Goal: Task Accomplishment & Management: Use online tool/utility

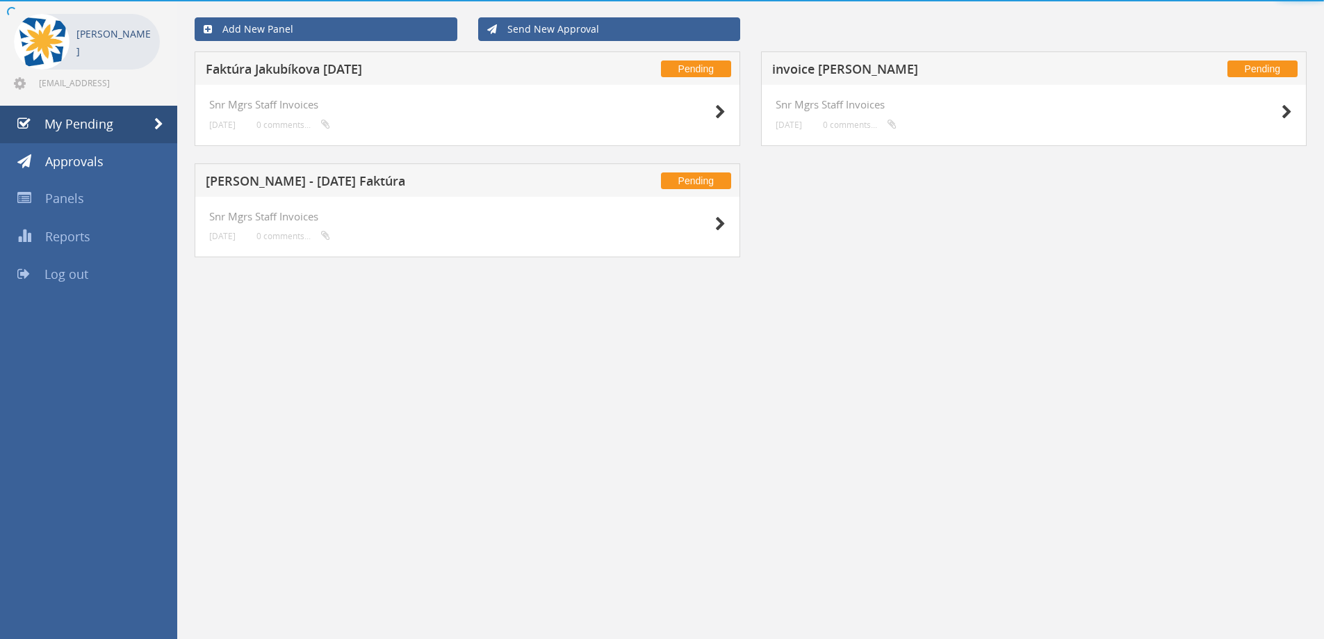
scroll to position [29, 0]
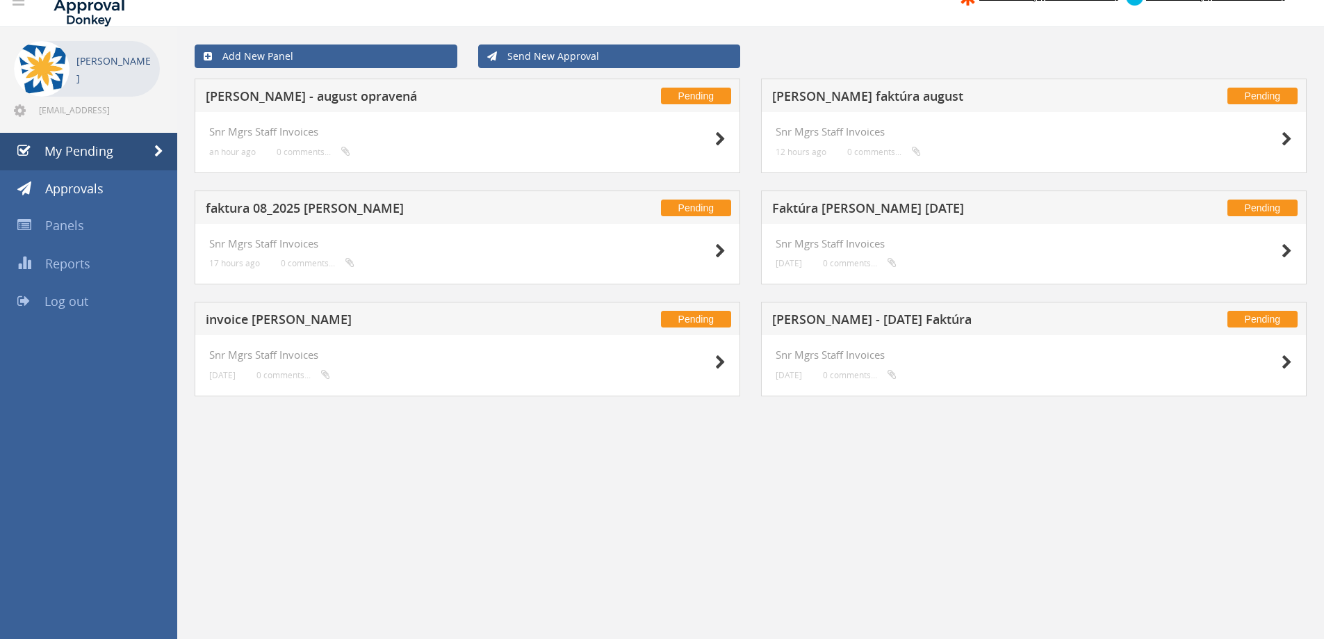
click at [813, 97] on h5 "[PERSON_NAME] faktúra august" at bounding box center [955, 98] width 366 height 17
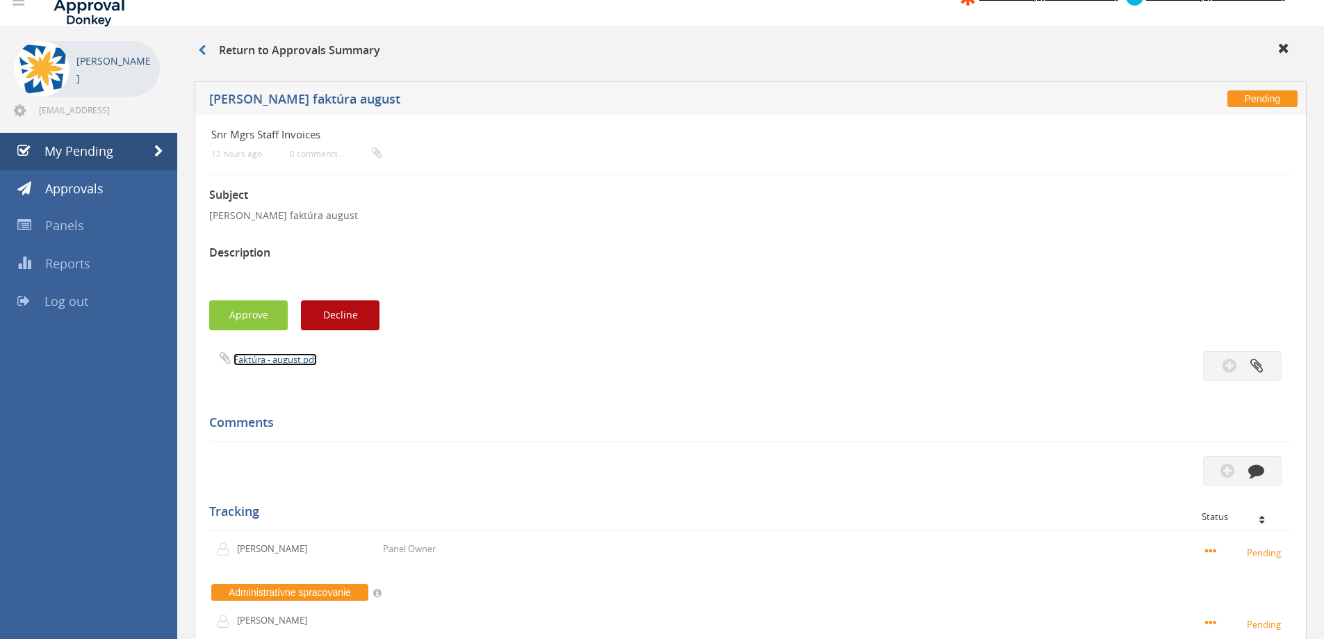
click at [287, 357] on link "Faktúra - august.pdf" at bounding box center [275, 359] width 83 height 13
click at [197, 49] on div "Return to Approvals Summary" at bounding box center [751, 52] width 1126 height 23
click at [199, 49] on icon at bounding box center [202, 49] width 8 height 11
click at [202, 49] on icon at bounding box center [202, 49] width 8 height 11
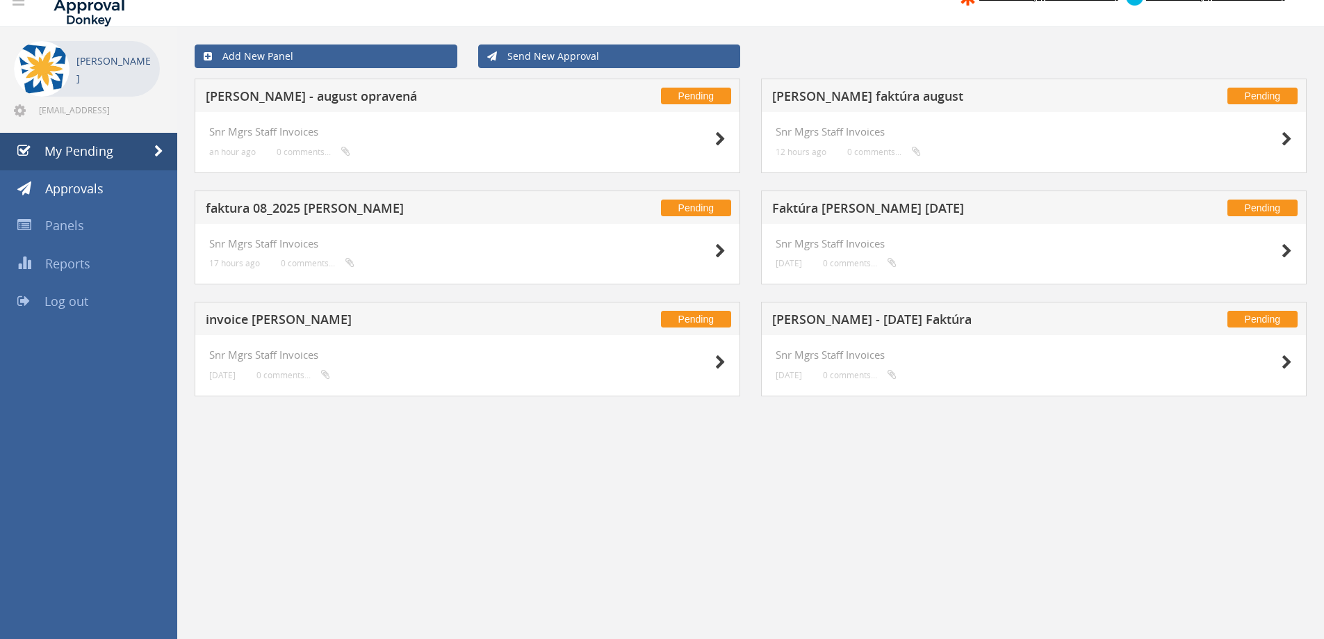
click at [354, 202] on h5 "faktura 08_2025 [PERSON_NAME]" at bounding box center [389, 210] width 366 height 17
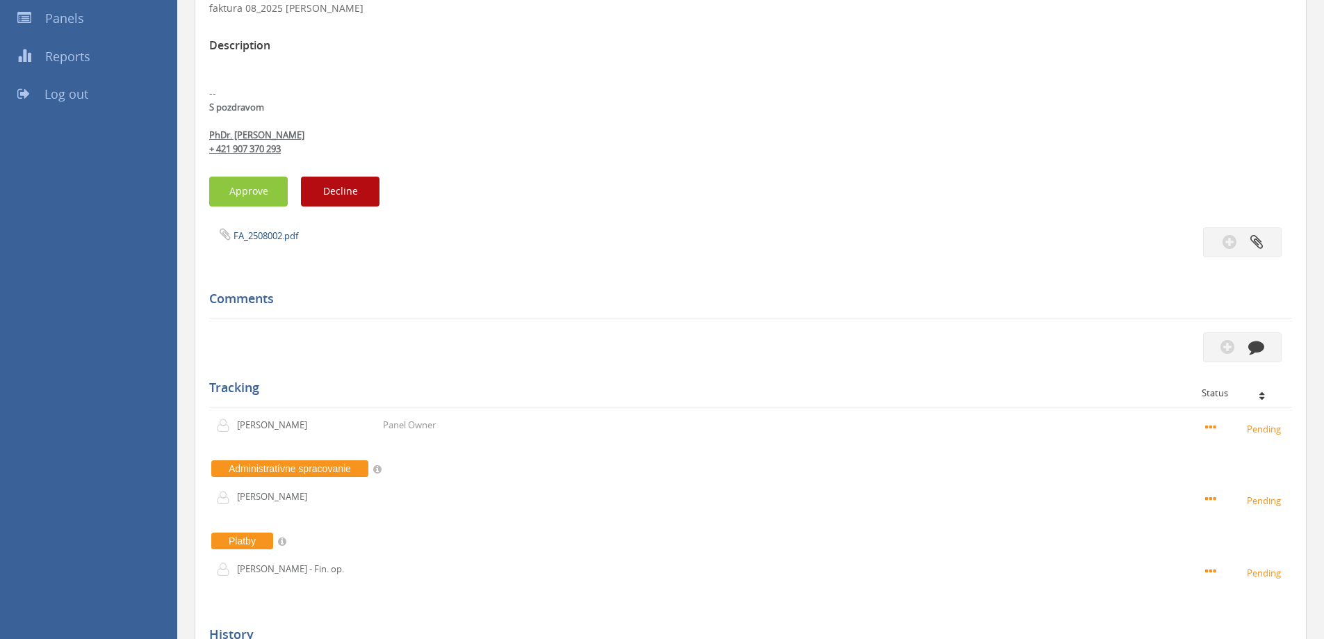
scroll to position [237, 0]
click at [252, 239] on link "FA_2508002.pdf" at bounding box center [266, 235] width 65 height 13
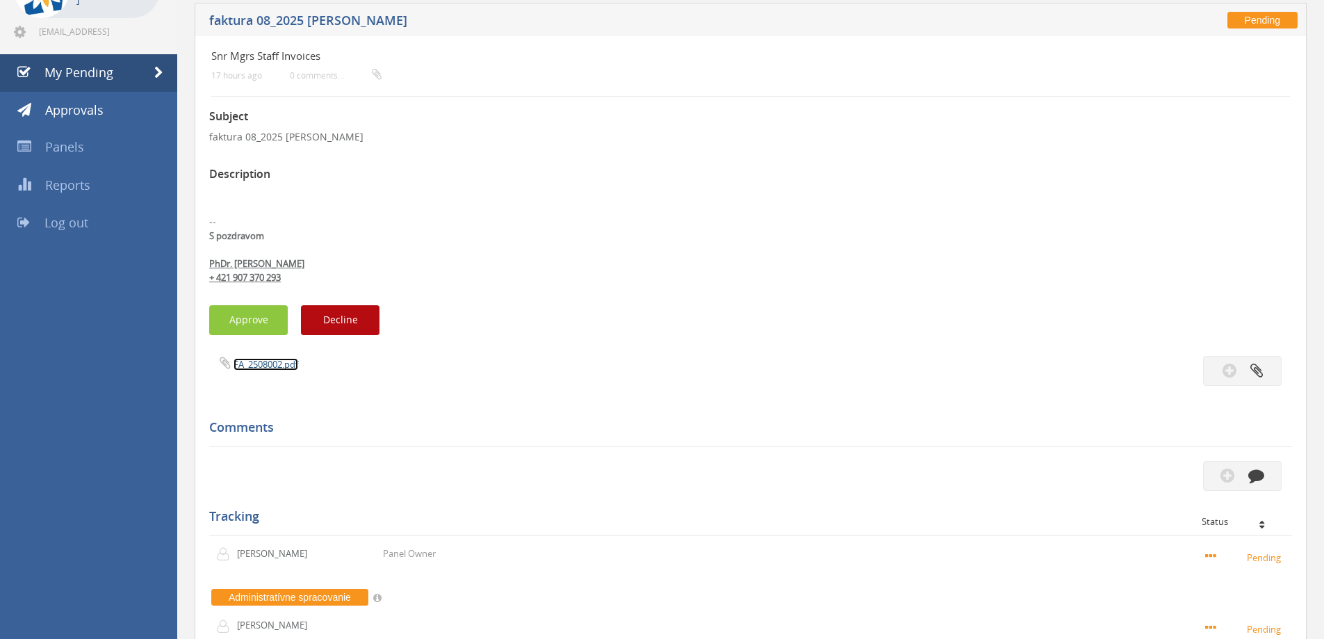
scroll to position [107, 0]
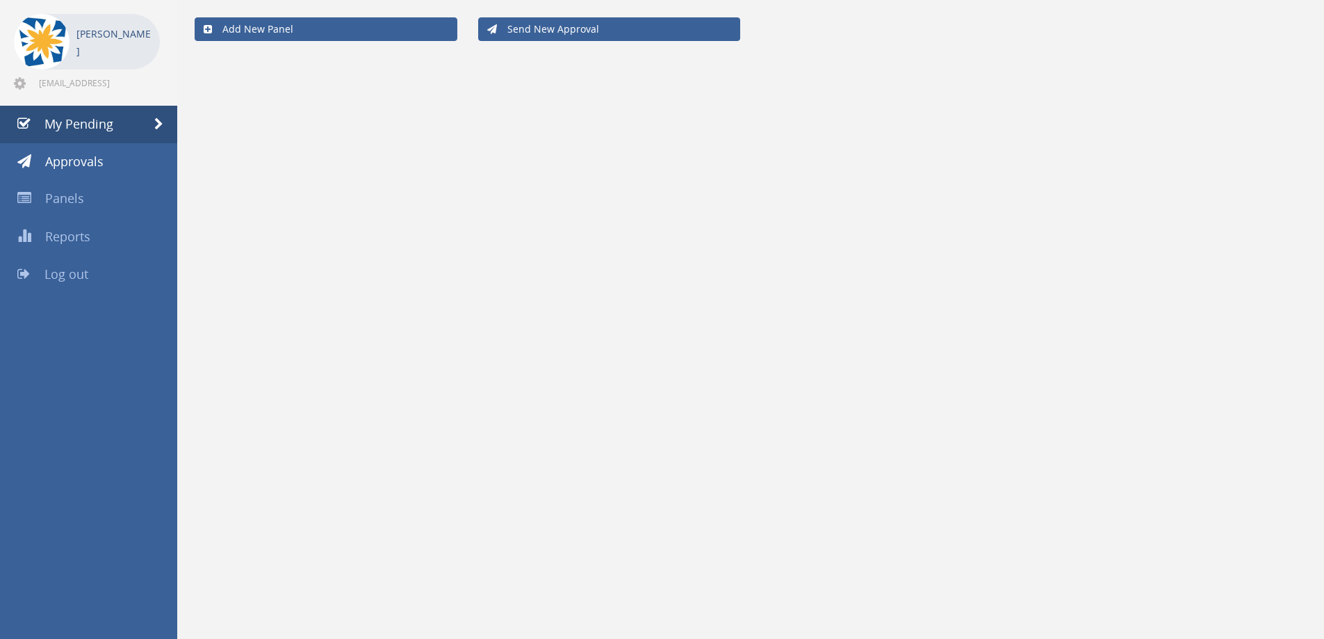
scroll to position [29, 0]
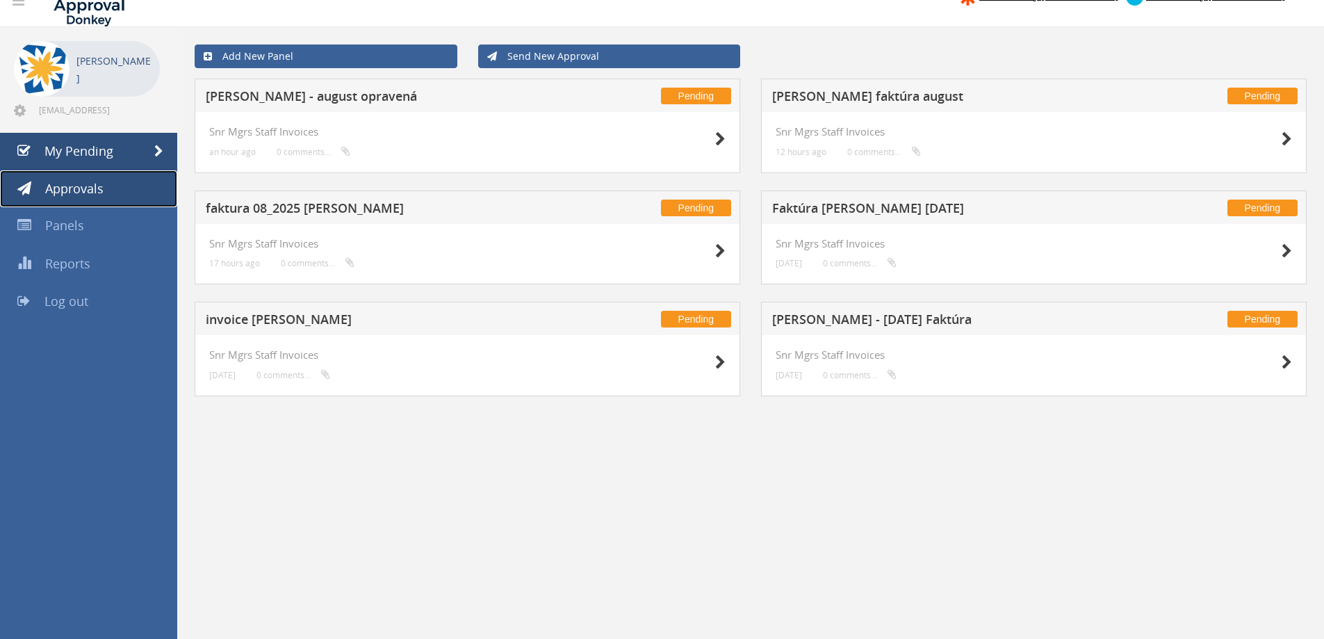
click at [84, 190] on span "Approvals" at bounding box center [74, 188] width 58 height 17
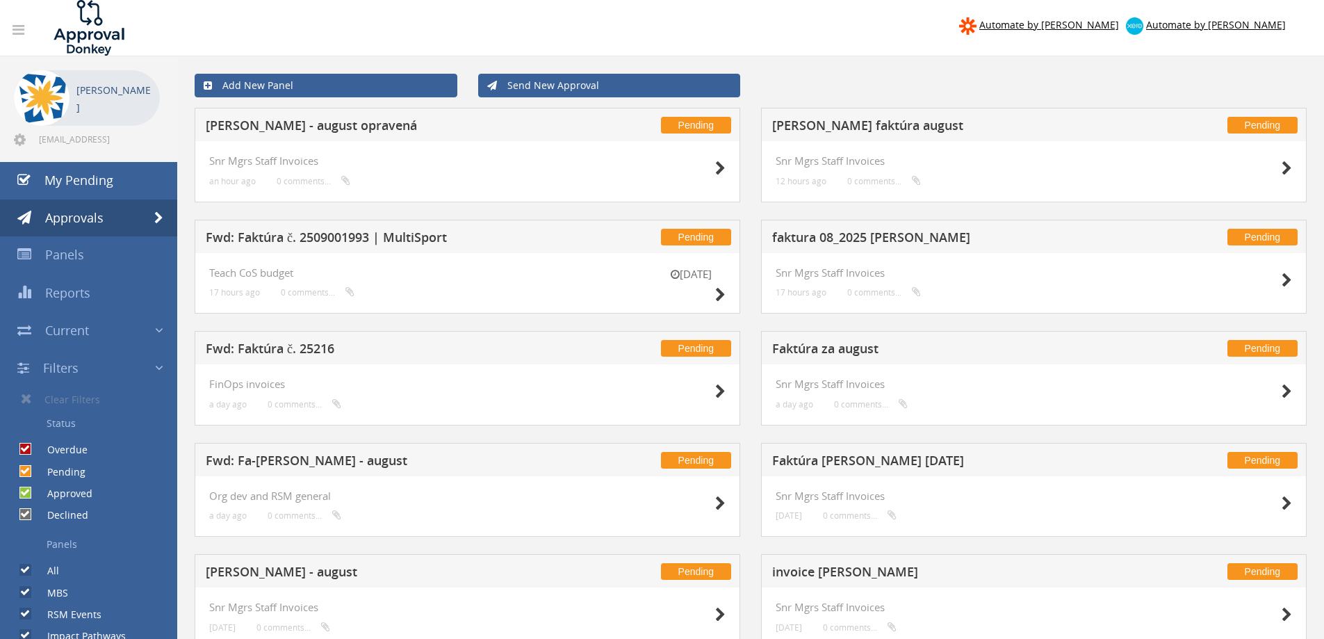
click at [872, 239] on h5 "faktura 08_2025 [PERSON_NAME]" at bounding box center [955, 239] width 366 height 17
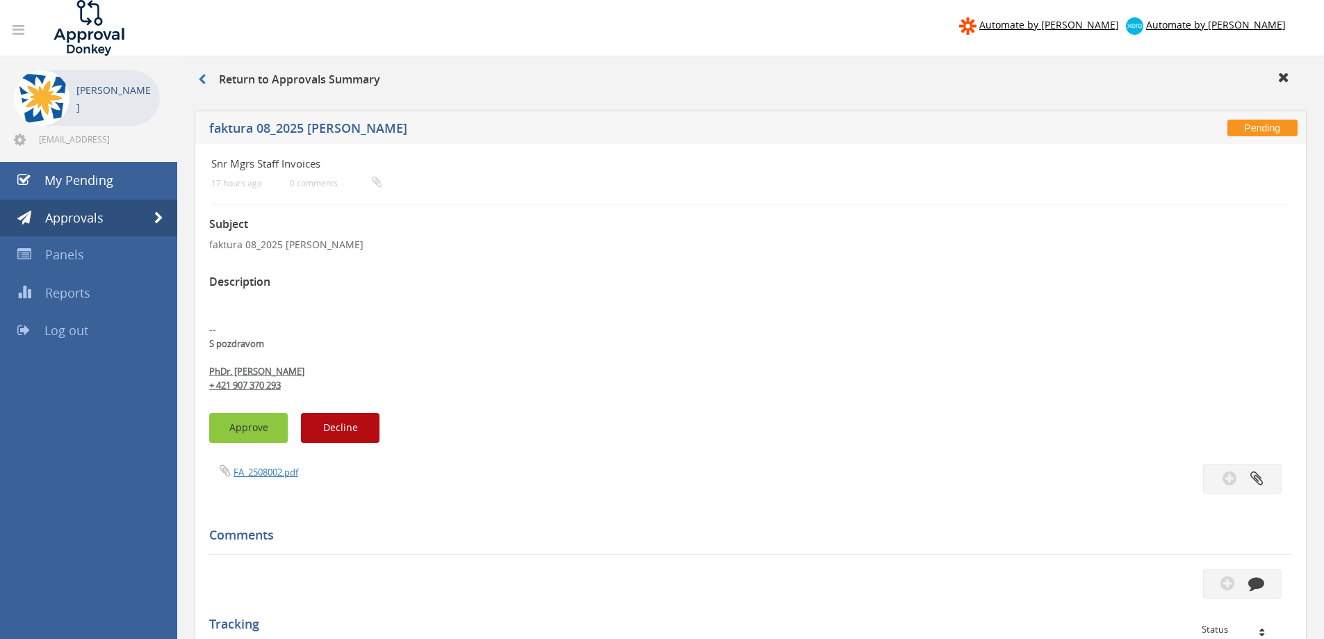
click at [234, 427] on button "Approve" at bounding box center [248, 428] width 79 height 30
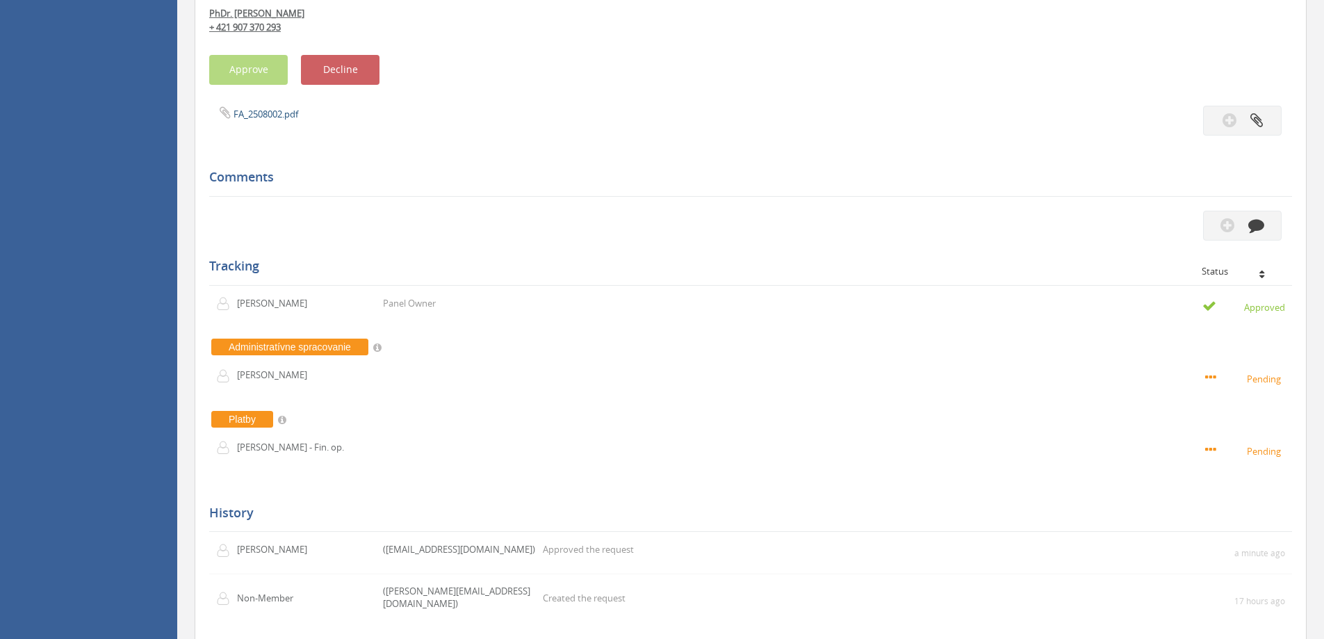
scroll to position [357, 0]
click at [257, 108] on span "FA_2508002.pdf" at bounding box center [253, 114] width 89 height 13
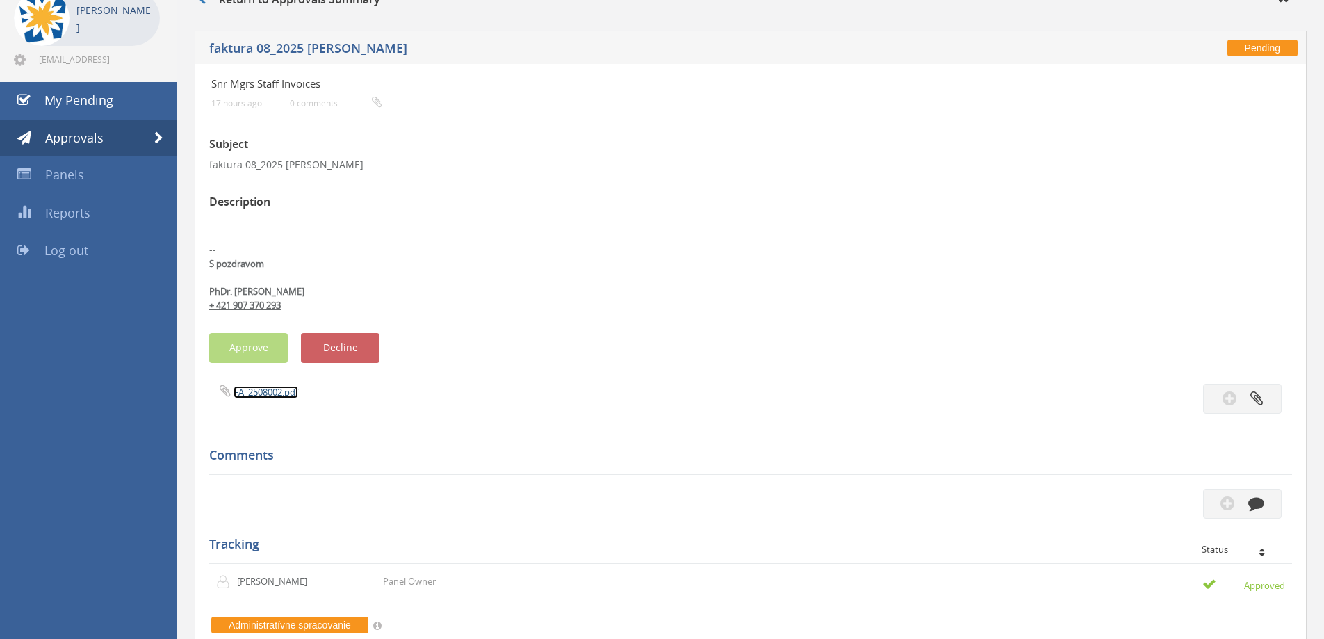
scroll to position [79, 0]
click at [252, 390] on link "FA_2508002.pdf" at bounding box center [266, 392] width 65 height 13
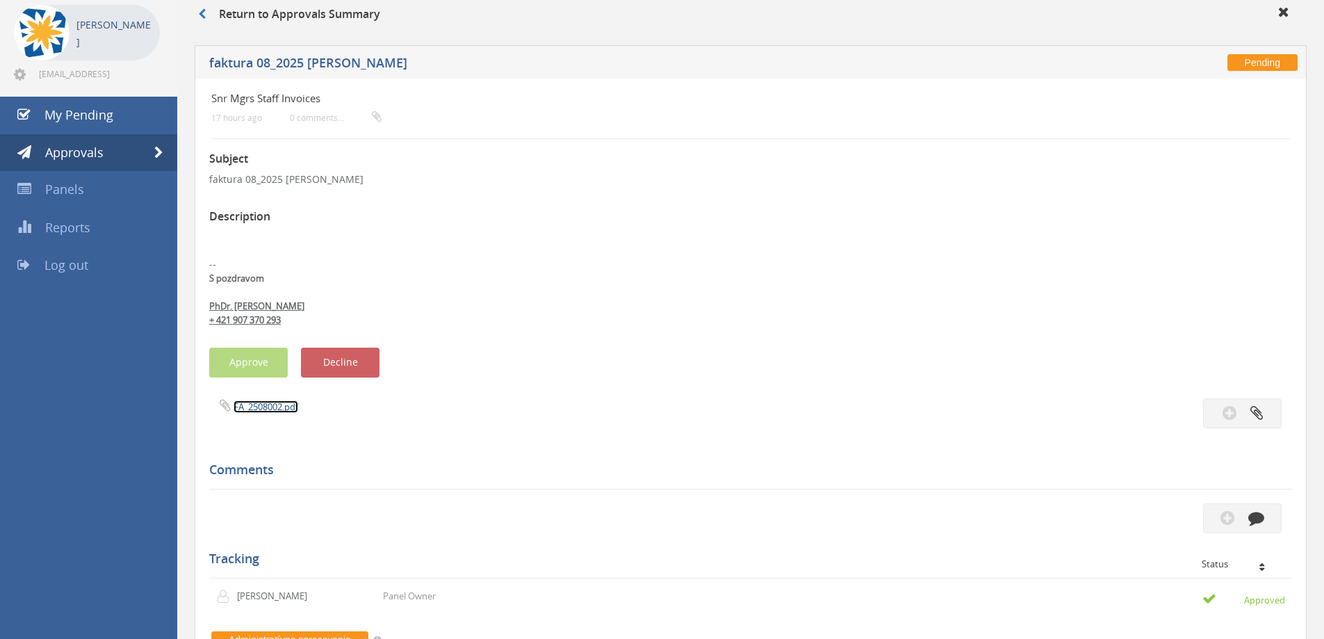
scroll to position [65, 0]
